Goal: Information Seeking & Learning: Learn about a topic

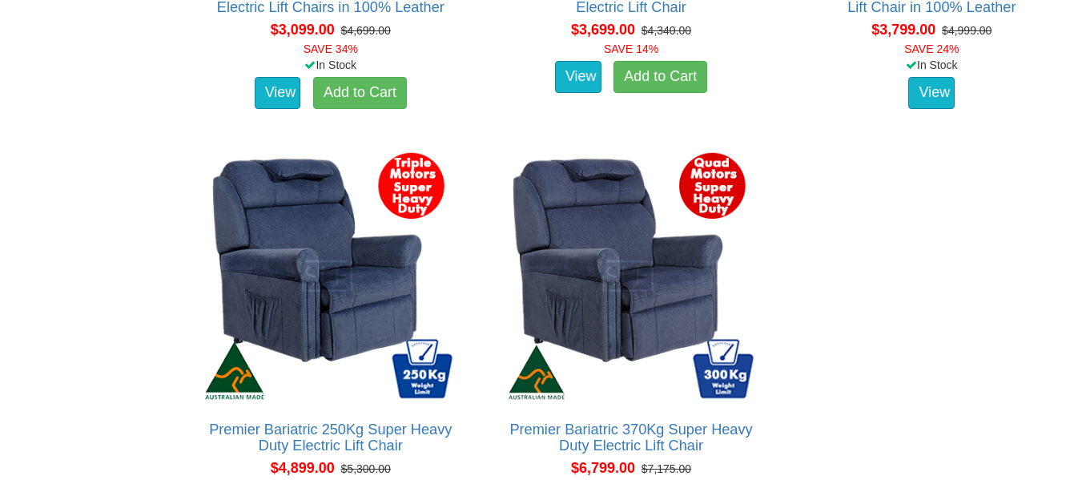
scroll to position [4086, 0]
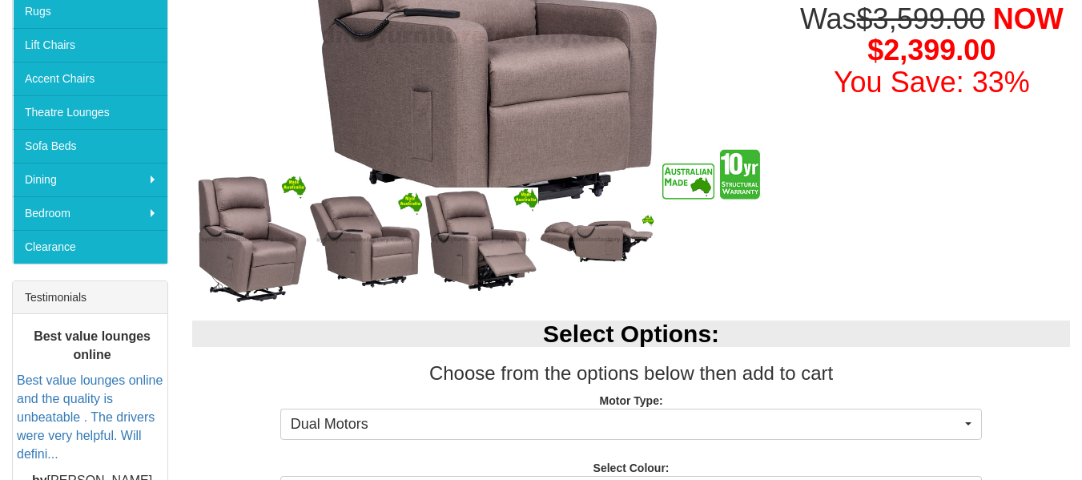
scroll to position [401, 0]
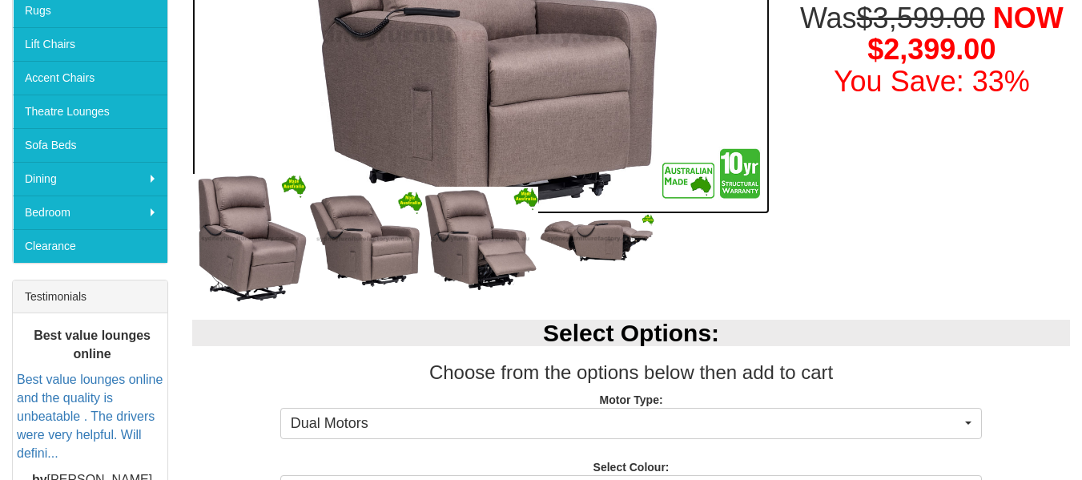
click at [747, 181] on img at bounding box center [481, 36] width 578 height 355
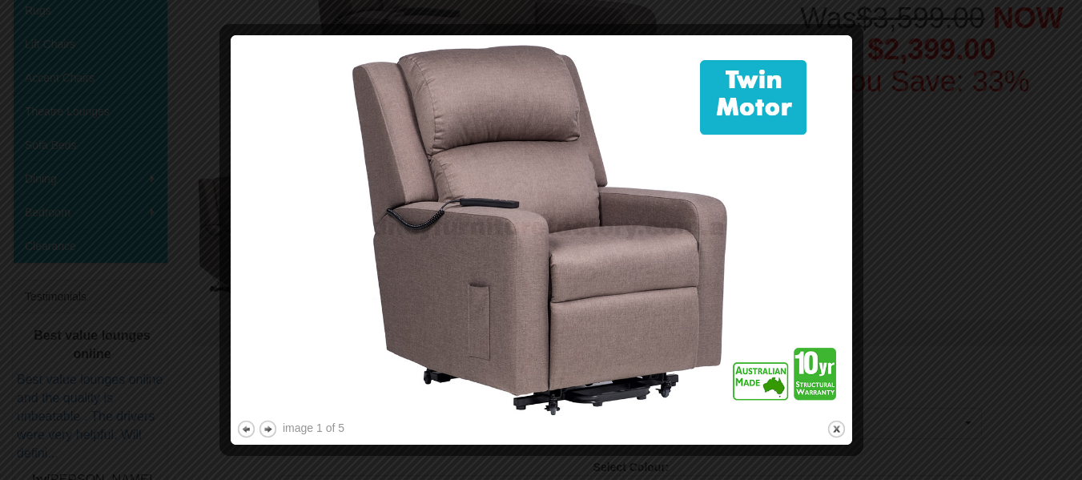
click at [803, 387] on img at bounding box center [541, 229] width 611 height 376
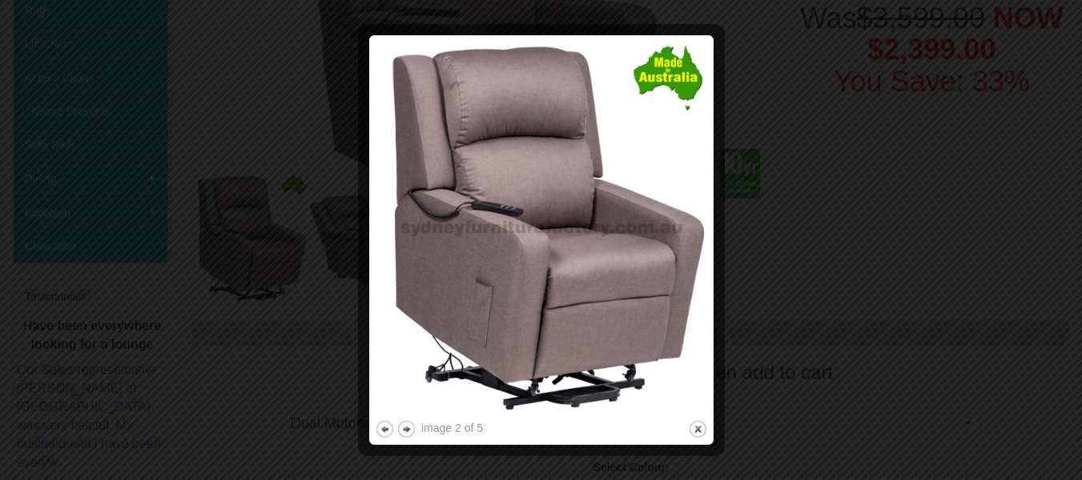
click at [562, 342] on img at bounding box center [541, 229] width 333 height 376
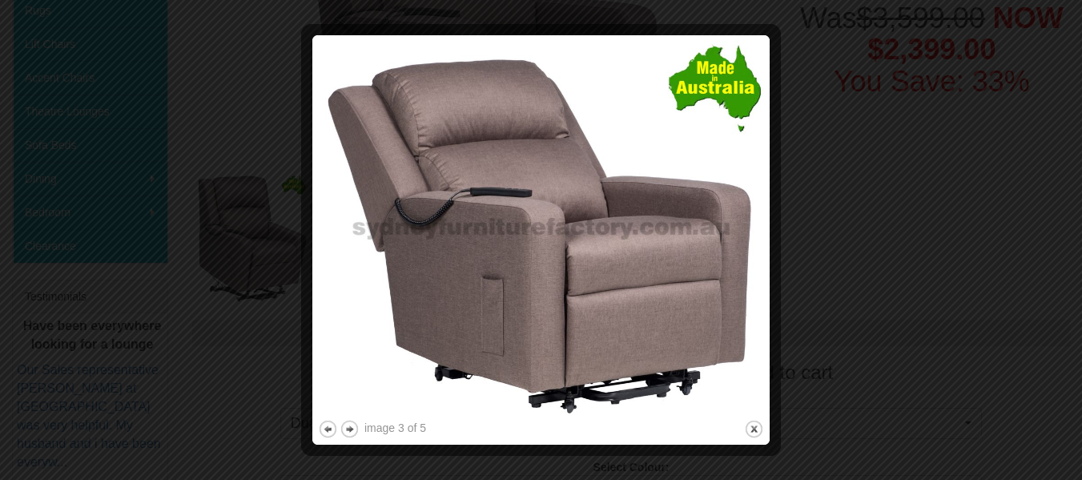
click at [594, 341] on img at bounding box center [541, 229] width 446 height 376
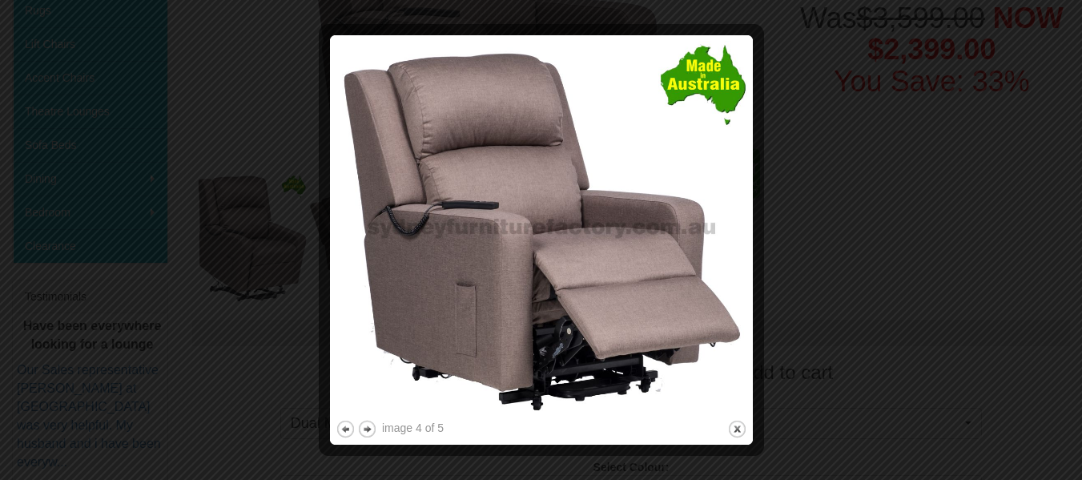
click at [589, 338] on img at bounding box center [542, 229] width 412 height 376
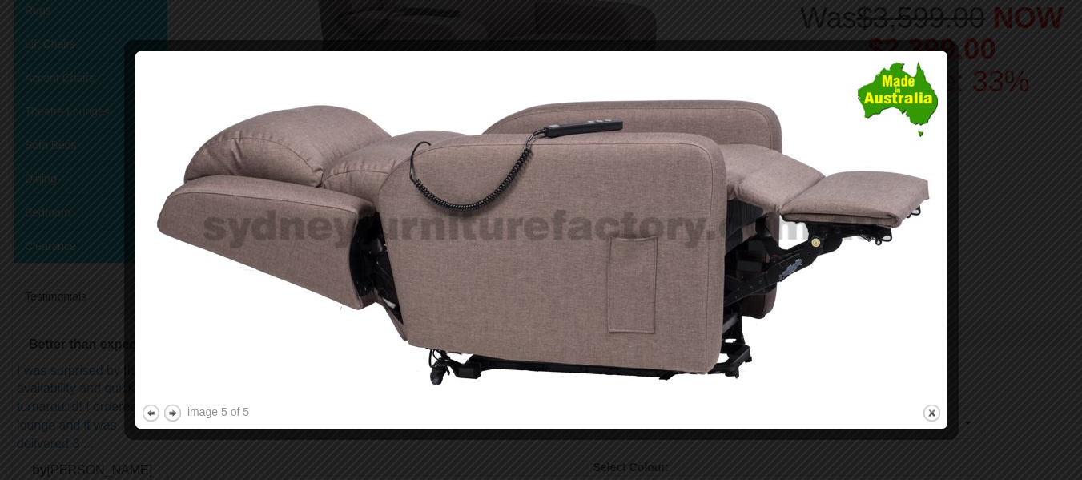
click at [593, 337] on img at bounding box center [541, 229] width 801 height 344
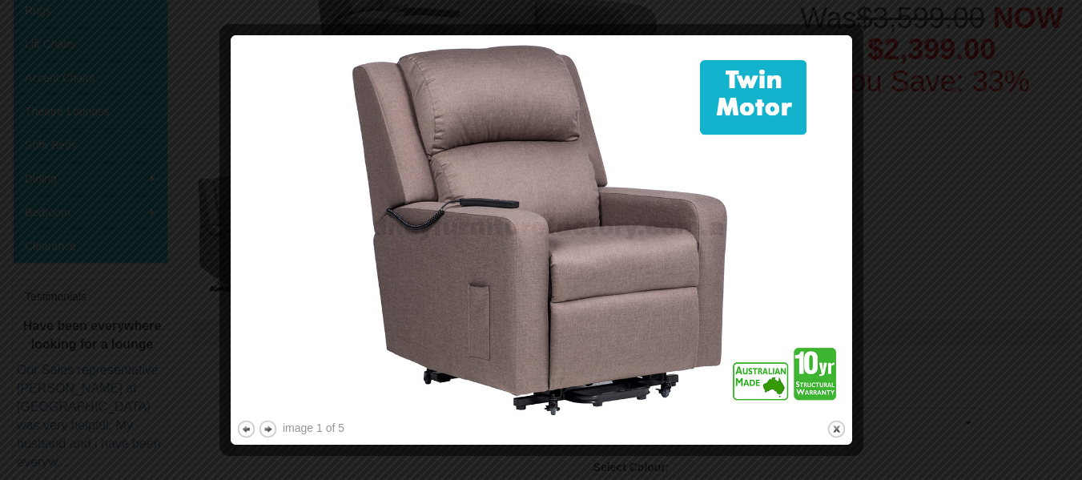
click at [594, 337] on img at bounding box center [541, 229] width 611 height 376
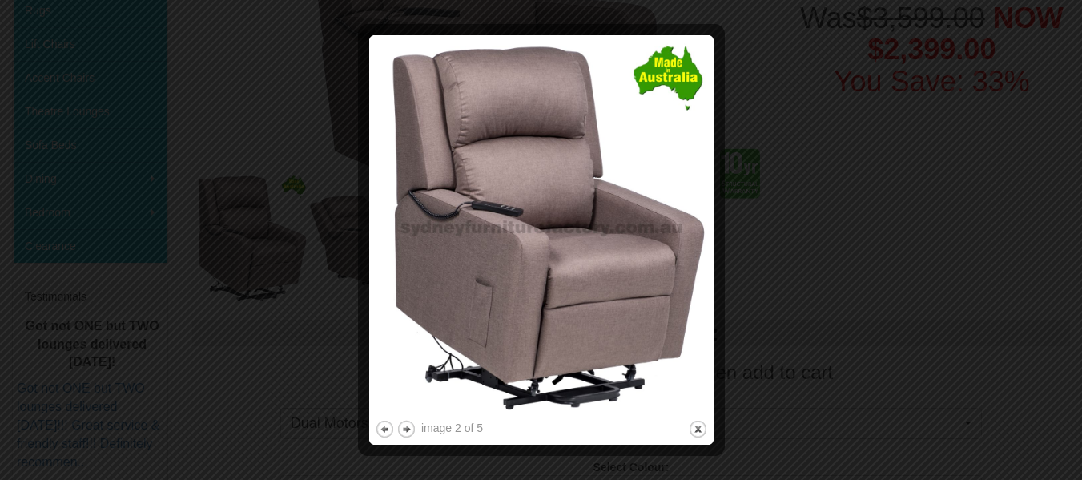
click at [935, 140] on div at bounding box center [541, 240] width 1082 height 480
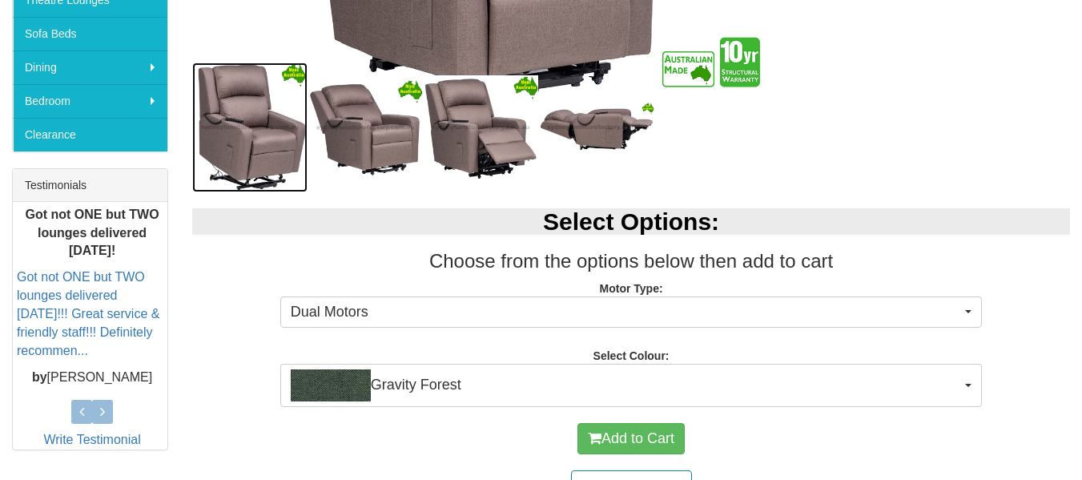
scroll to position [641, 0]
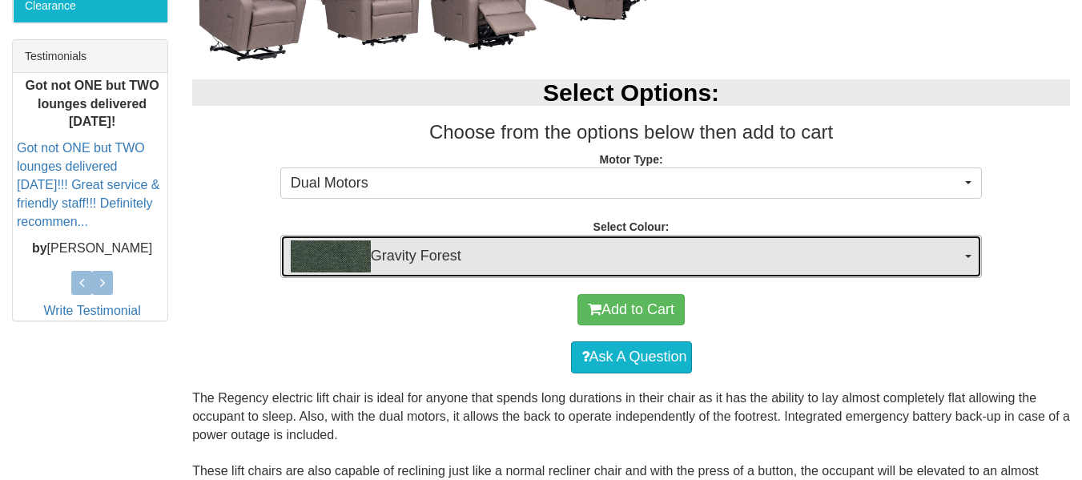
click at [850, 254] on span "Gravity Forest" at bounding box center [626, 256] width 671 height 32
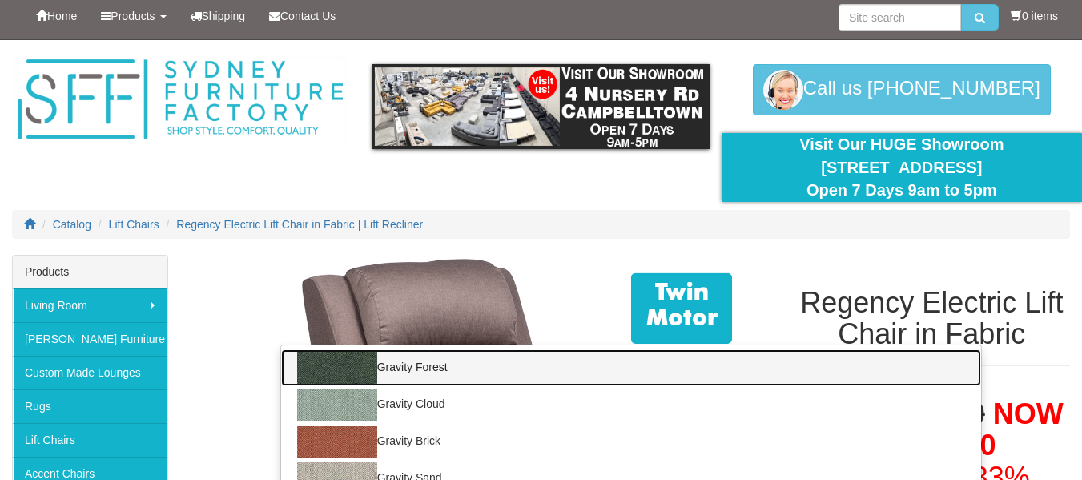
scroll to position [401, 0]
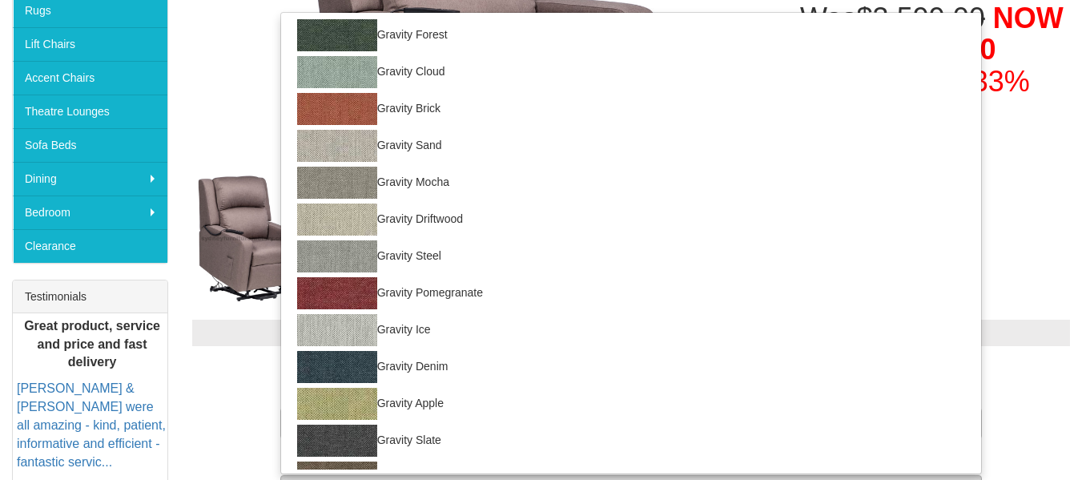
click at [236, 381] on h3 "Choose from the options below then add to cart" at bounding box center [631, 372] width 878 height 21
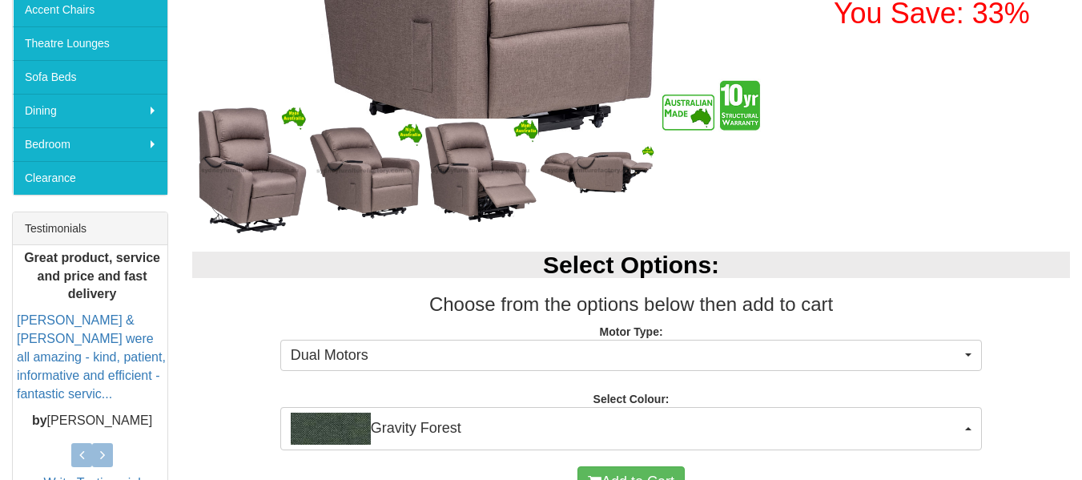
scroll to position [721, 0]
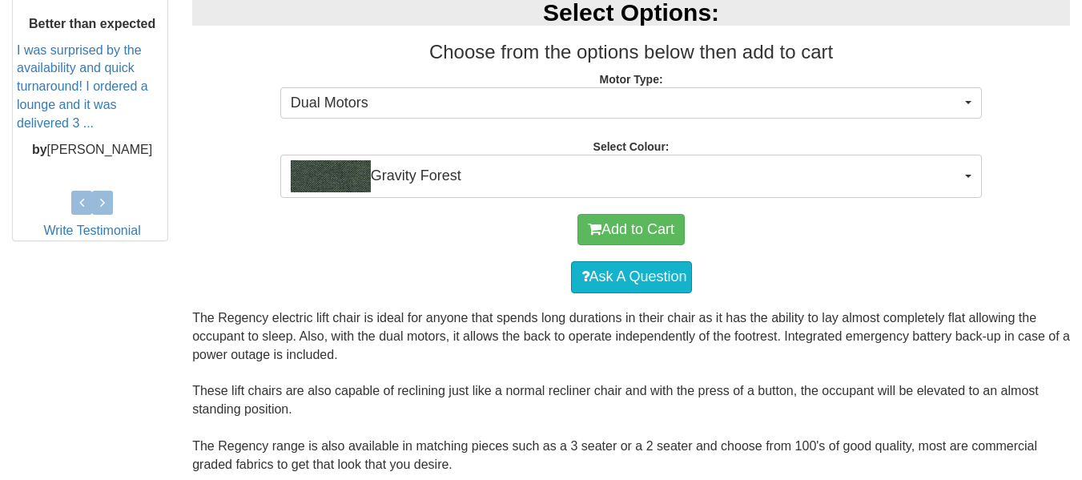
click at [515, 119] on div "Select Options: Choose from the options below then add to cart Motor Type: Dual…" at bounding box center [631, 90] width 902 height 214
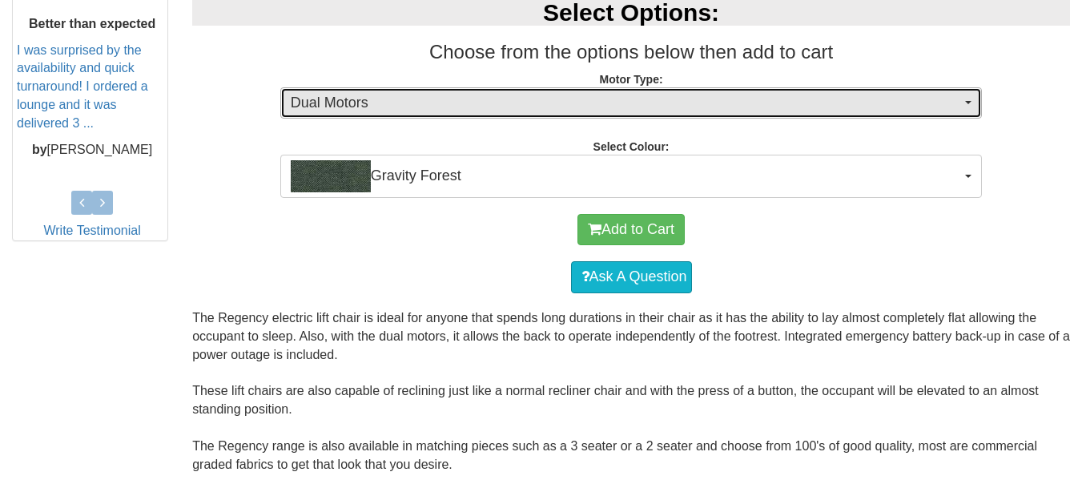
click at [524, 110] on span "Dual Motors" at bounding box center [626, 103] width 671 height 21
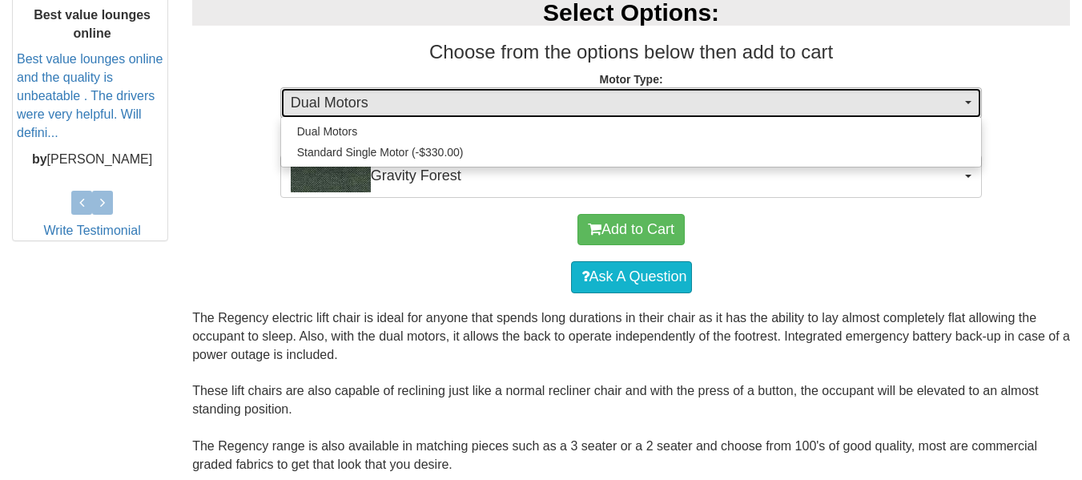
click at [524, 108] on span "Dual Motors" at bounding box center [626, 103] width 671 height 21
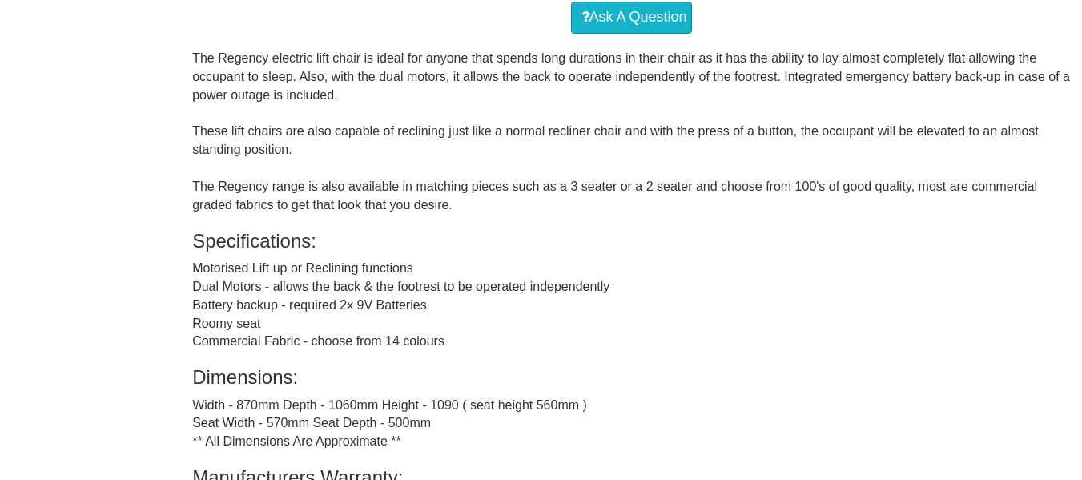
scroll to position [1042, 0]
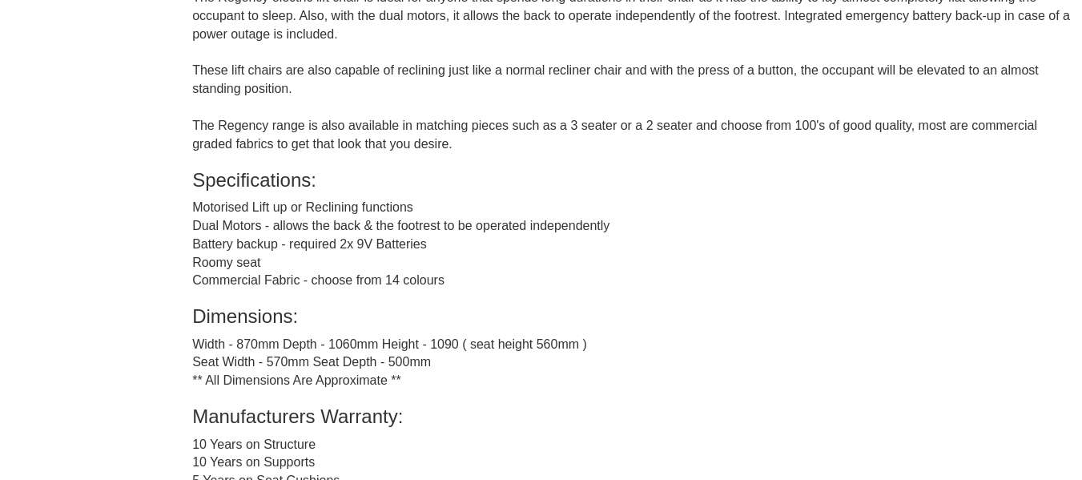
click at [357, 210] on div "The Regency electric lift chair is ideal for anyone that spends long durations …" at bounding box center [631, 358] width 878 height 739
click at [298, 259] on div "The Regency electric lift chair is ideal for anyone that spends long durations …" at bounding box center [631, 358] width 878 height 739
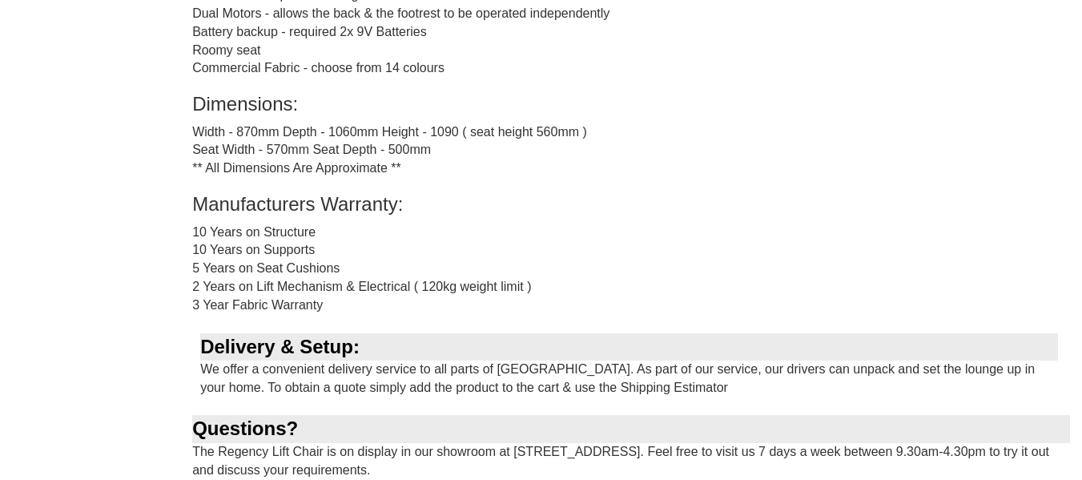
scroll to position [1282, 0]
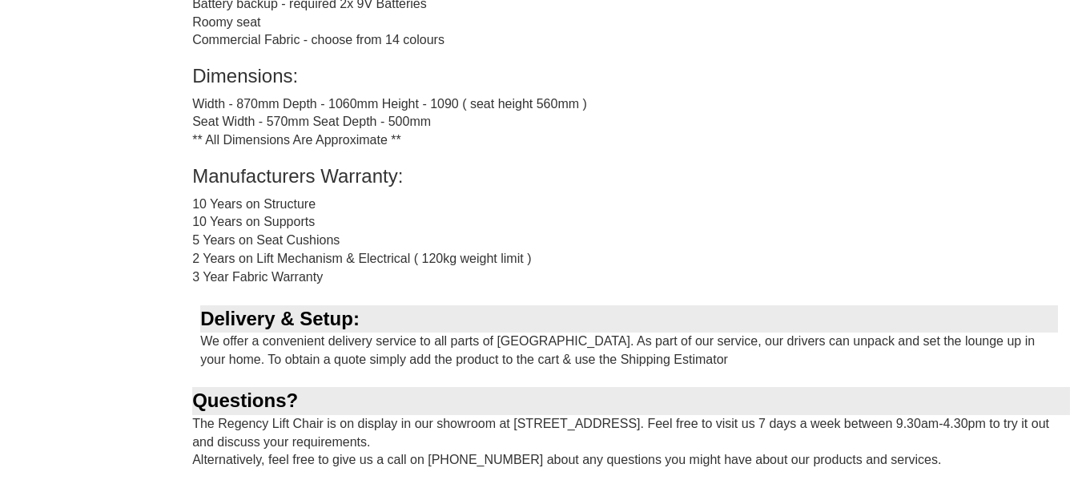
click at [301, 204] on div "The Regency electric lift chair is ideal for anyone that spends long durations …" at bounding box center [631, 117] width 878 height 739
click at [299, 226] on div "The Regency electric lift chair is ideal for anyone that spends long durations …" at bounding box center [631, 117] width 878 height 739
click at [272, 241] on div "The Regency electric lift chair is ideal for anyone that spends long durations …" at bounding box center [631, 117] width 878 height 739
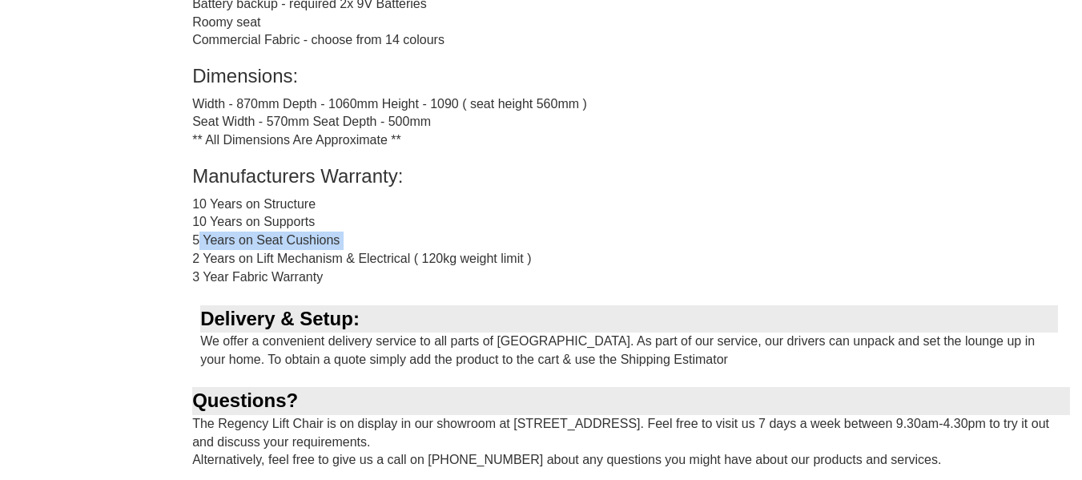
click at [272, 241] on div "The Regency electric lift chair is ideal for anyone that spends long durations …" at bounding box center [631, 117] width 878 height 739
click at [290, 260] on div "The Regency electric lift chair is ideal for anyone that spends long durations …" at bounding box center [631, 117] width 878 height 739
click at [252, 280] on div "The Regency electric lift chair is ideal for anyone that spends long durations …" at bounding box center [631, 117] width 878 height 739
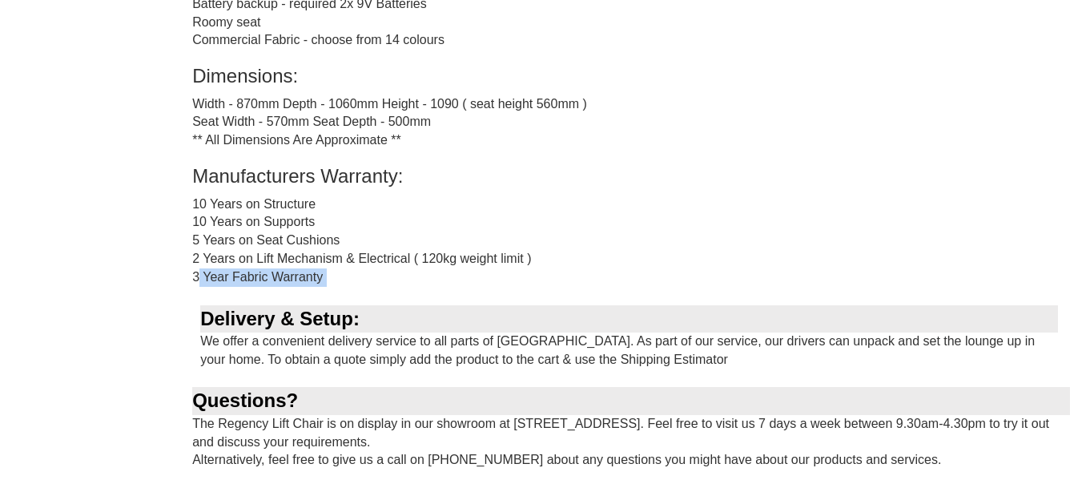
click at [252, 280] on div "The Regency electric lift chair is ideal for anyone that spends long durations …" at bounding box center [631, 117] width 878 height 739
click at [183, 214] on div "The Regency electric lift chair is ideal for anyone that spends long durations …" at bounding box center [631, 117] width 902 height 739
click at [389, 301] on div "The Regency electric lift chair is ideal for anyone that spends long durations …" at bounding box center [631, 117] width 878 height 739
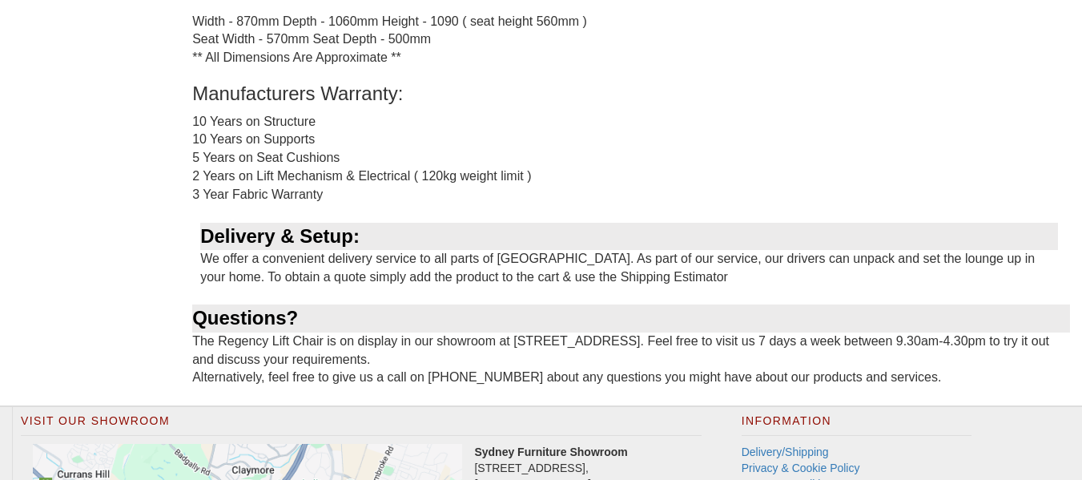
scroll to position [1442, 0]
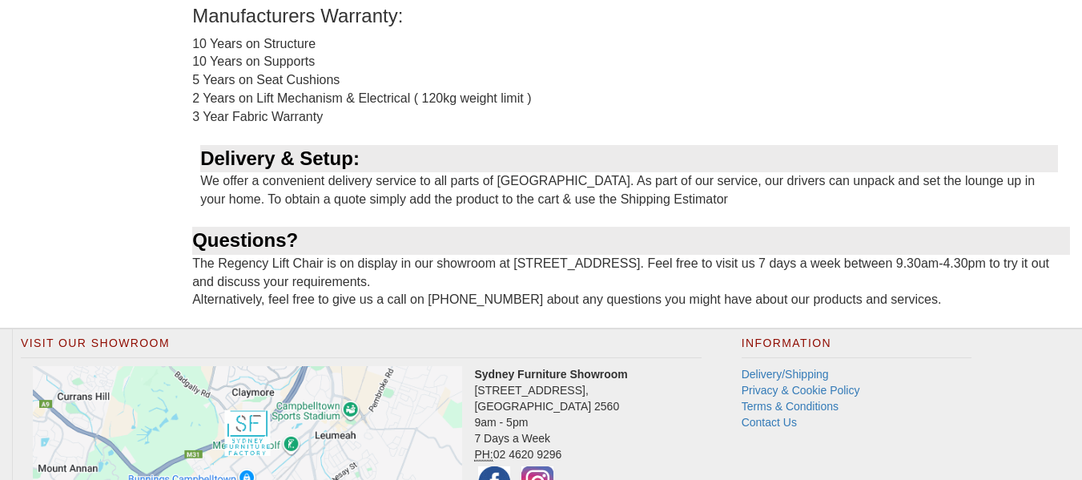
click at [343, 189] on div "Delivery & Setup: We offer a convenient delivery service to all parts of [GEOGR…" at bounding box center [631, 186] width 878 height 83
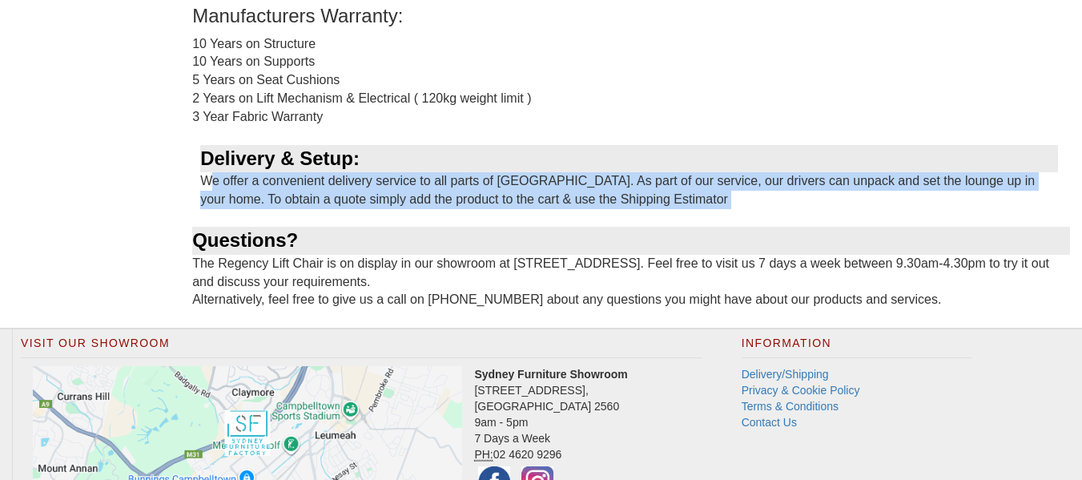
click at [343, 189] on div "Delivery & Setup: We offer a convenient delivery service to all parts of [GEOGR…" at bounding box center [631, 186] width 878 height 83
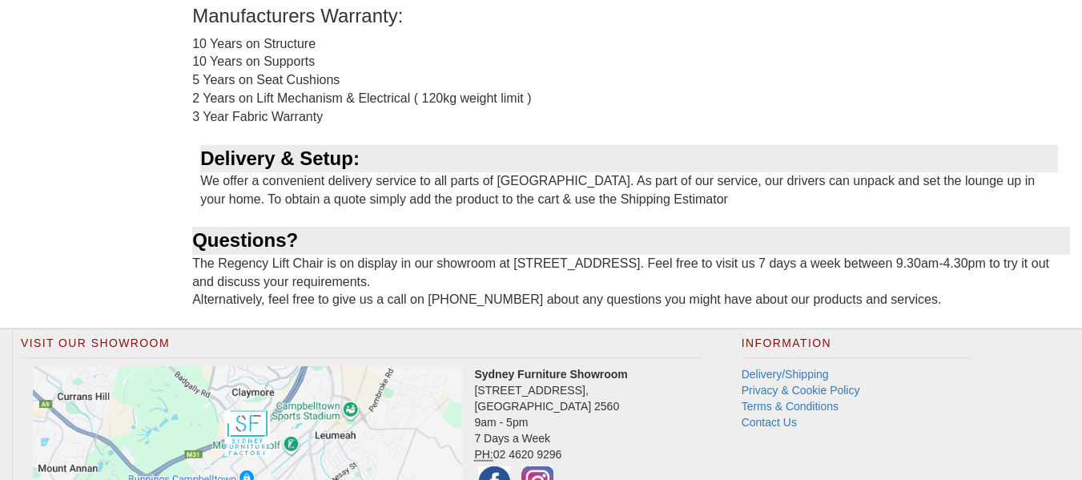
drag, startPoint x: 482, startPoint y: 272, endPoint x: 473, endPoint y: 276, distance: 9.4
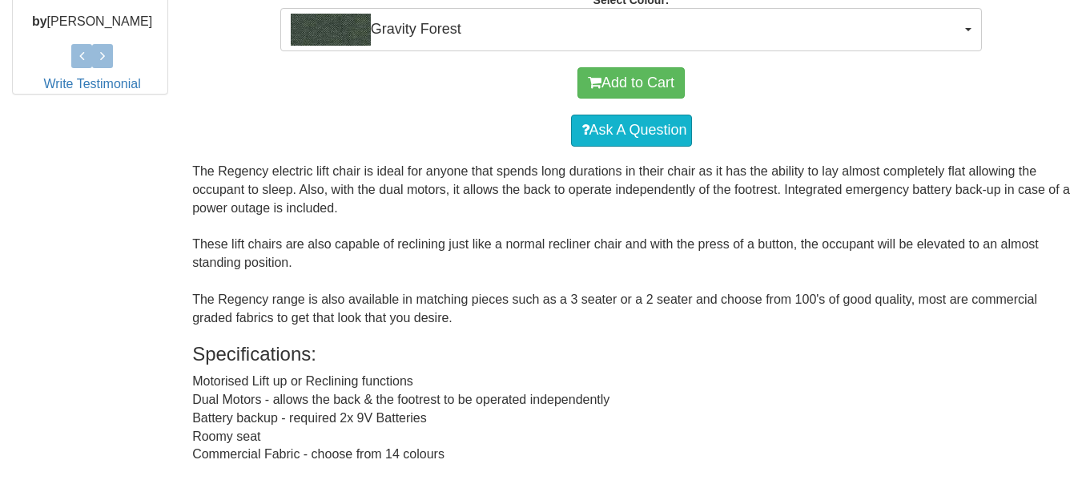
scroll to position [788, 0]
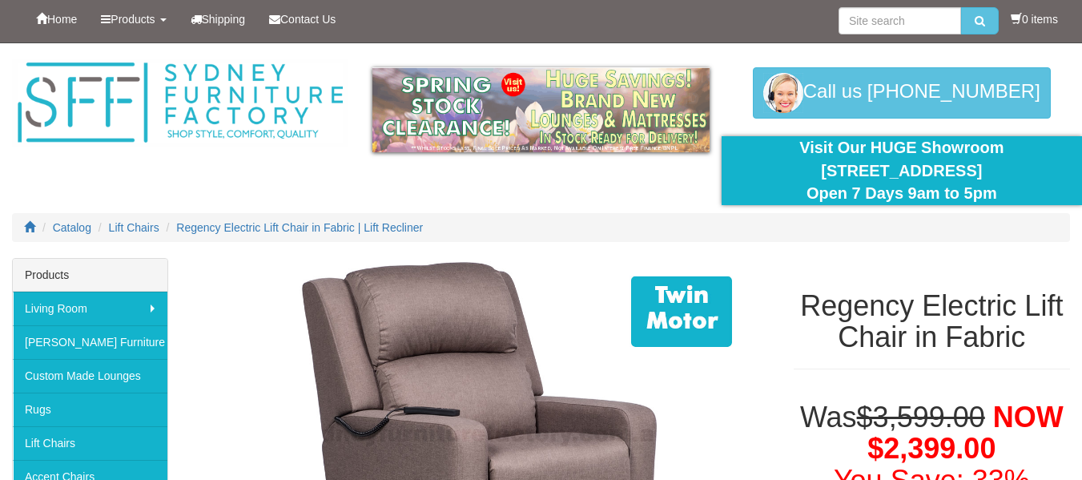
scroll to position [0, 0]
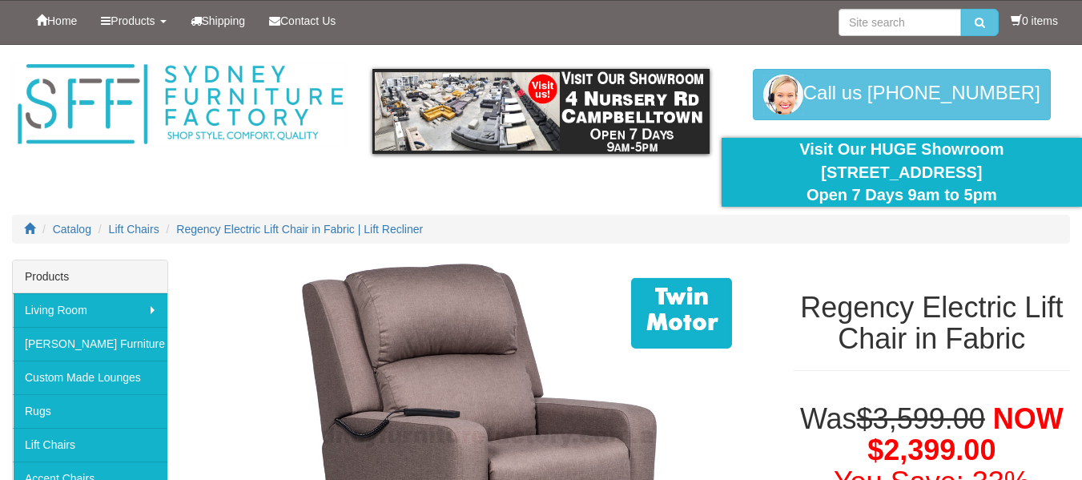
drag, startPoint x: 1009, startPoint y: 168, endPoint x: 794, endPoint y: 167, distance: 214.7
click at [794, 167] on div "Visit Our HUGE Showroom [STREET_ADDRESS] Open 7 Days 9am to 5pm" at bounding box center [902, 172] width 336 height 69
